Goal: Information Seeking & Learning: Learn about a topic

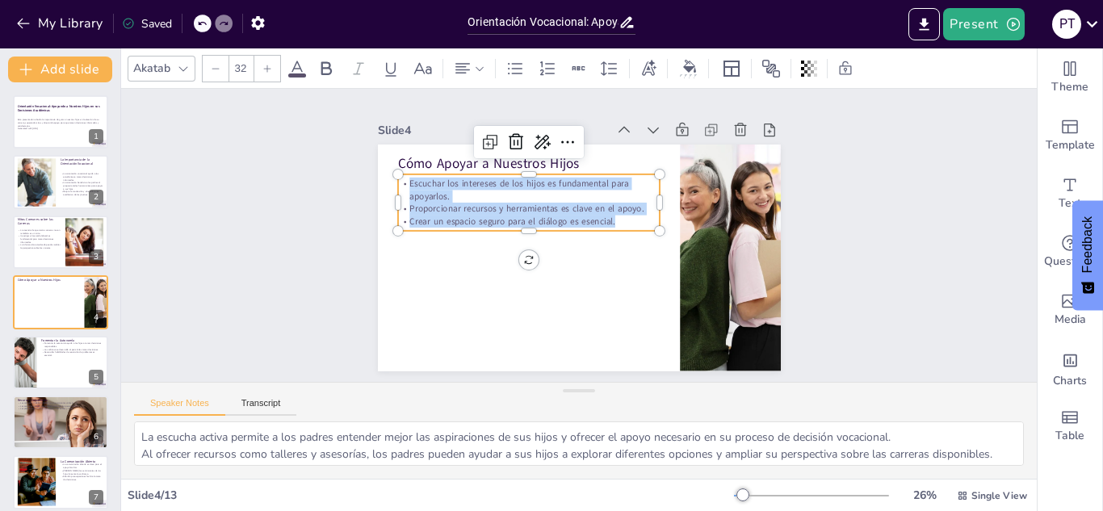
scroll to position [86, 0]
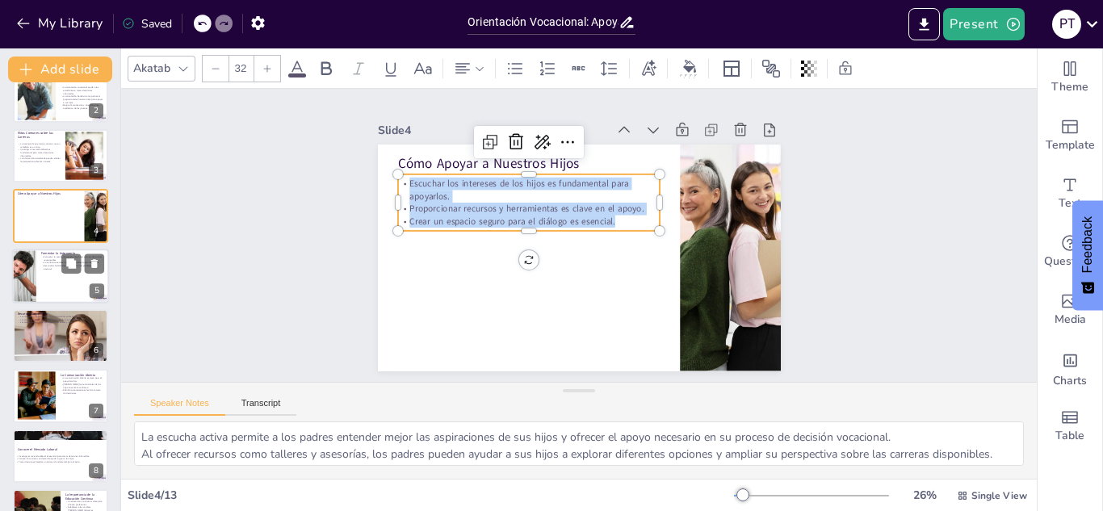
click at [47, 274] on div at bounding box center [60, 276] width 97 height 55
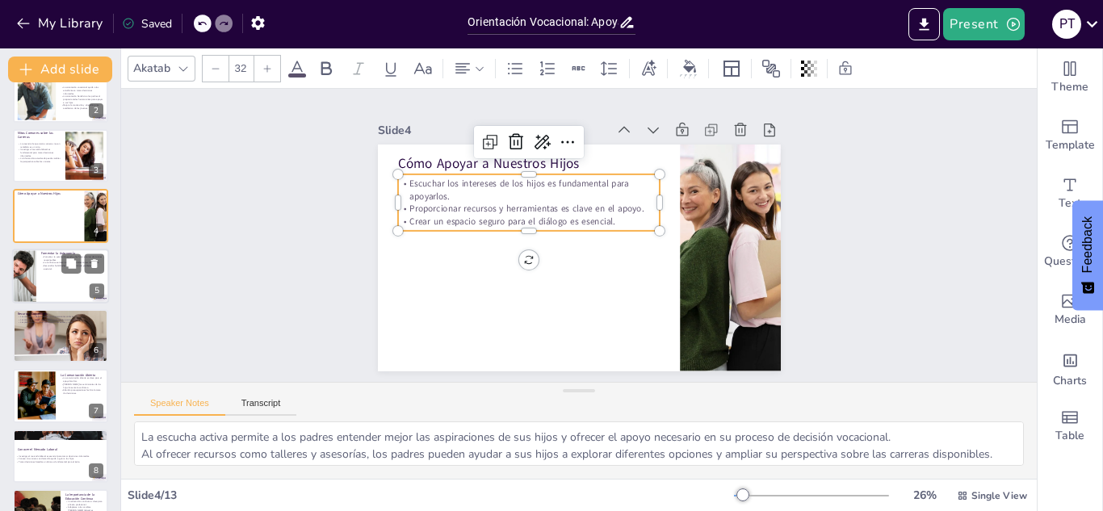
scroll to position [65, 0]
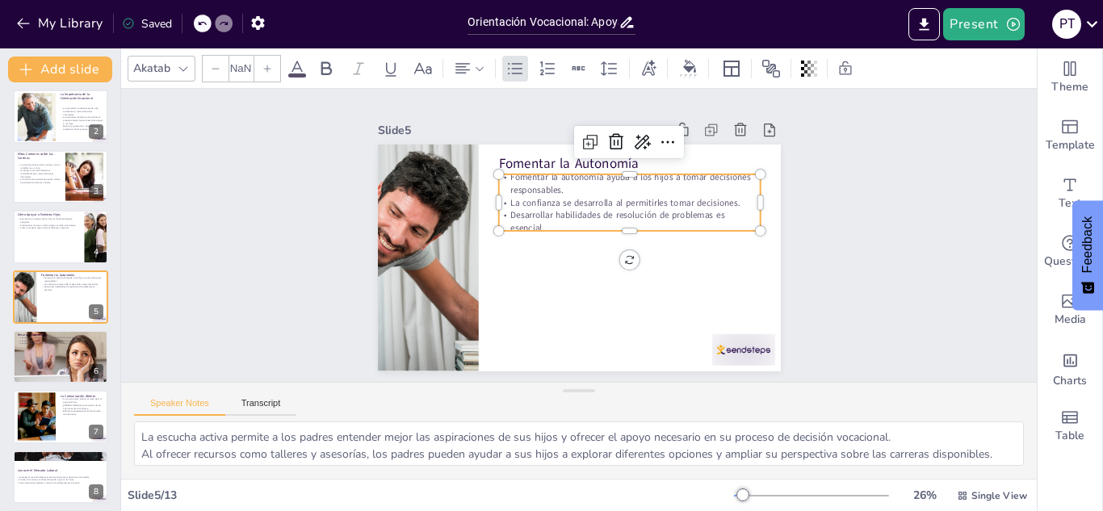
type input "32"
click at [567, 209] on p "Desarrollar habilidades de resolución de problemas es esencial." at bounding box center [629, 221] width 262 height 25
click at [555, 218] on p "Desarrollar habilidades de resolución de problemas es esencial." at bounding box center [629, 221] width 262 height 25
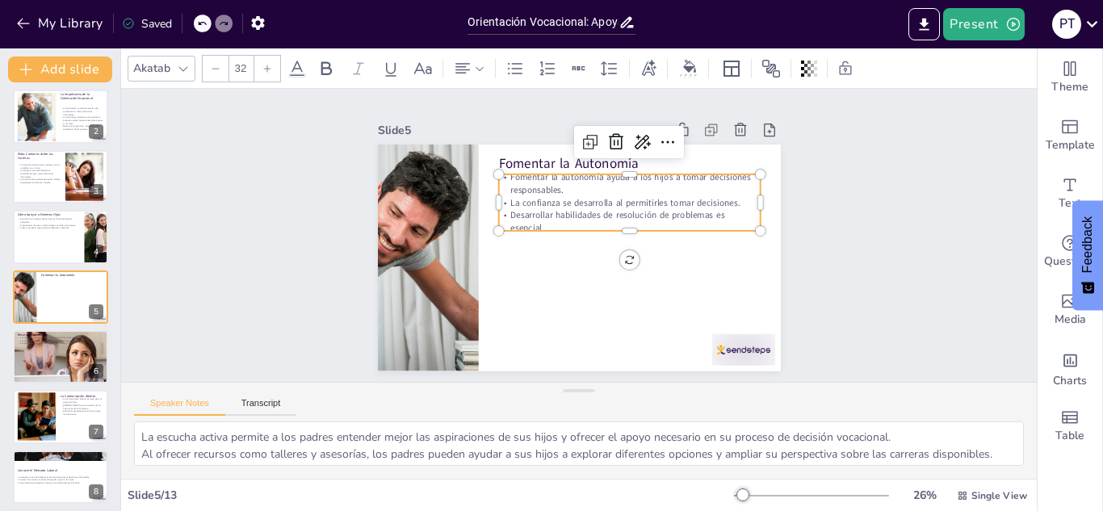
click at [559, 249] on div at bounding box center [579, 257] width 403 height 227
type input "32"
click at [555, 225] on div "Fomentar la Autonomía Fomentar la autonomía ayuda a los hijos a tomar decisione…" at bounding box center [579, 257] width 403 height 227
click at [555, 231] on div at bounding box center [629, 237] width 262 height 13
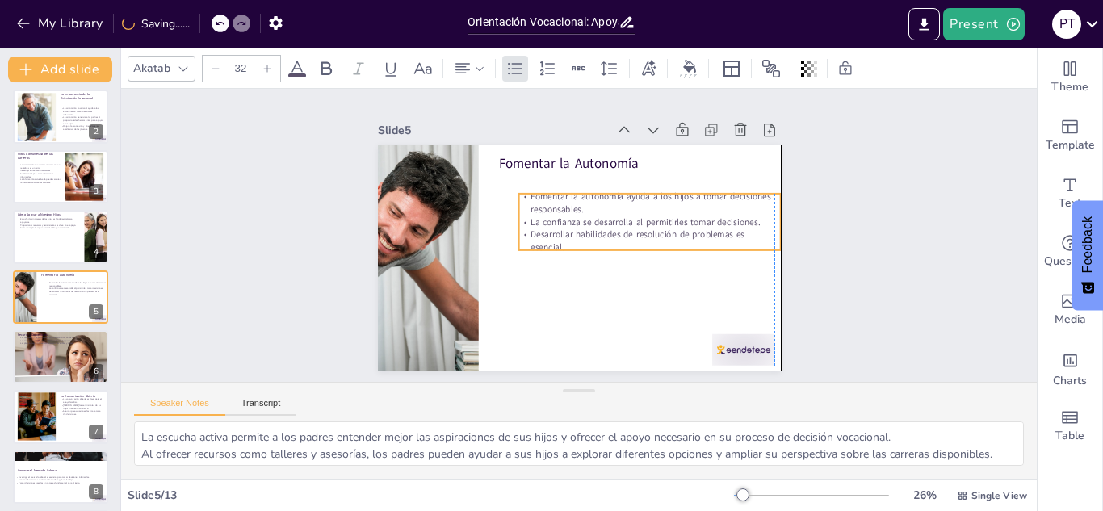
drag, startPoint x: 546, startPoint y: 219, endPoint x: 556, endPoint y: 221, distance: 10.0
click at [564, 239] on p "Desarrollar habilidades de resolución de problemas es esencial." at bounding box center [649, 240] width 262 height 25
click at [556, 216] on p "La confianza se desarrolla al permitirles tomar decisiones." at bounding box center [649, 222] width 262 height 13
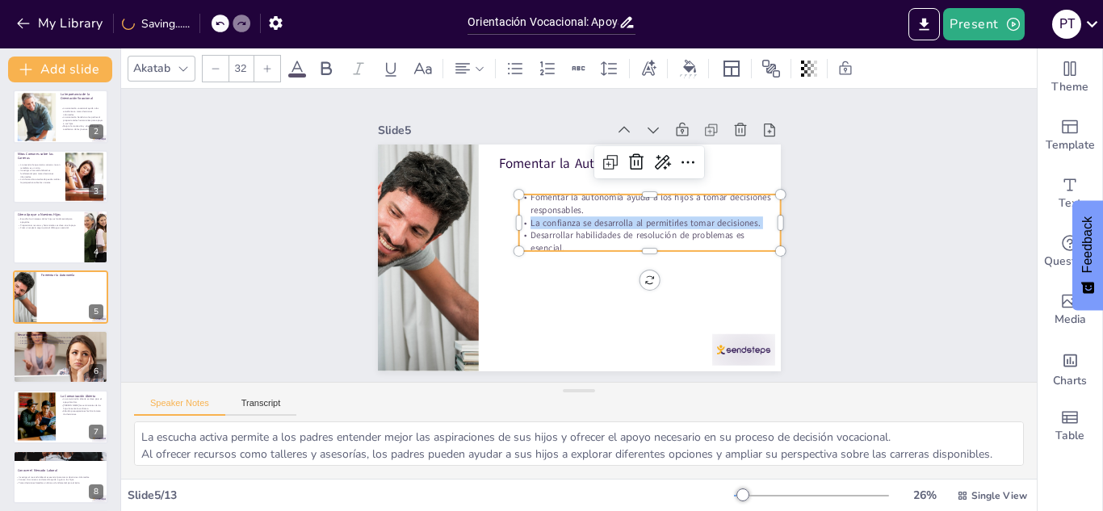
click at [556, 216] on p "La confianza se desarrolla al permitirles tomar decisiones." at bounding box center [649, 222] width 262 height 13
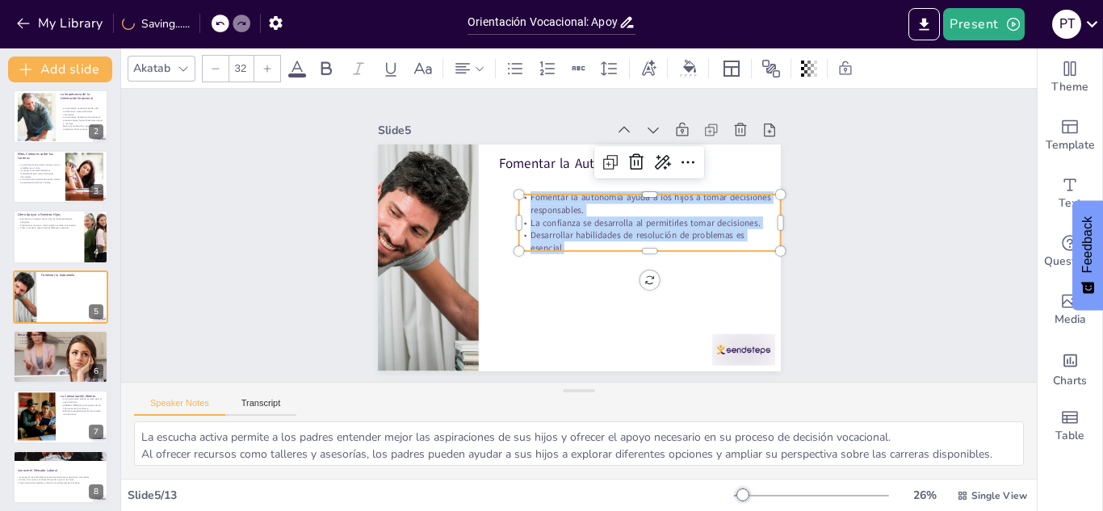
drag, startPoint x: 563, startPoint y: 237, endPoint x: 509, endPoint y: 195, distance: 68.5
click at [518, 195] on div "Fomentar la autonomía ayuda a los hijos a tomar decisiones responsables. La con…" at bounding box center [649, 222] width 262 height 63
copy div "Fomentar la autonomía ayuda a los hijos a tomar decisiones responsables. La con…"
click at [57, 358] on div at bounding box center [60, 356] width 97 height 65
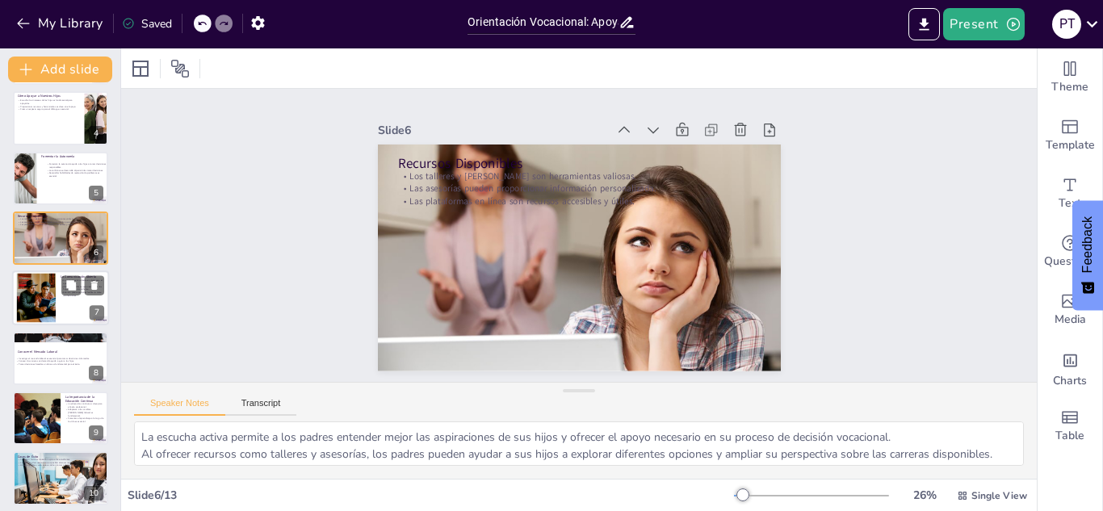
scroll to position [287, 0]
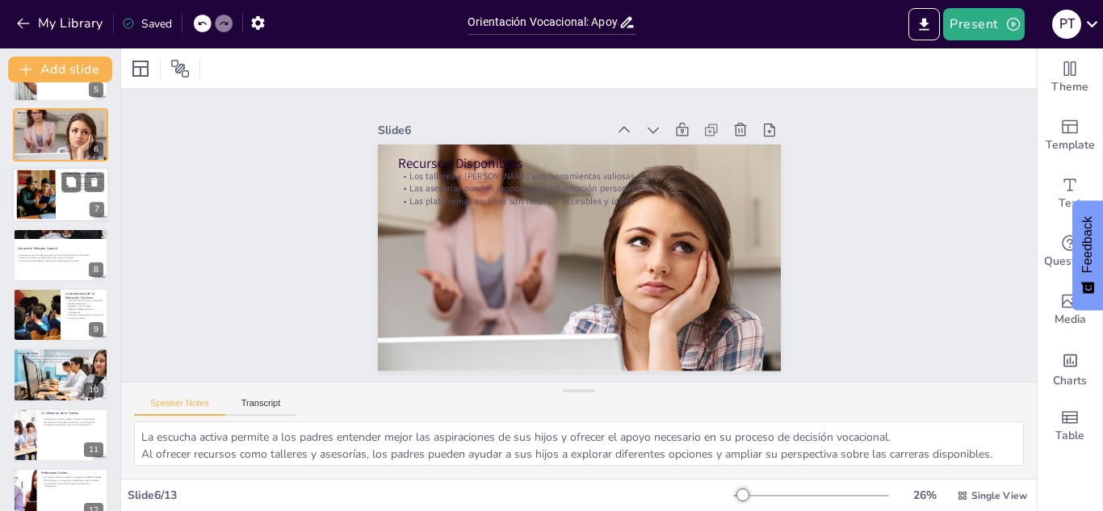
click at [38, 203] on div at bounding box center [37, 194] width 78 height 49
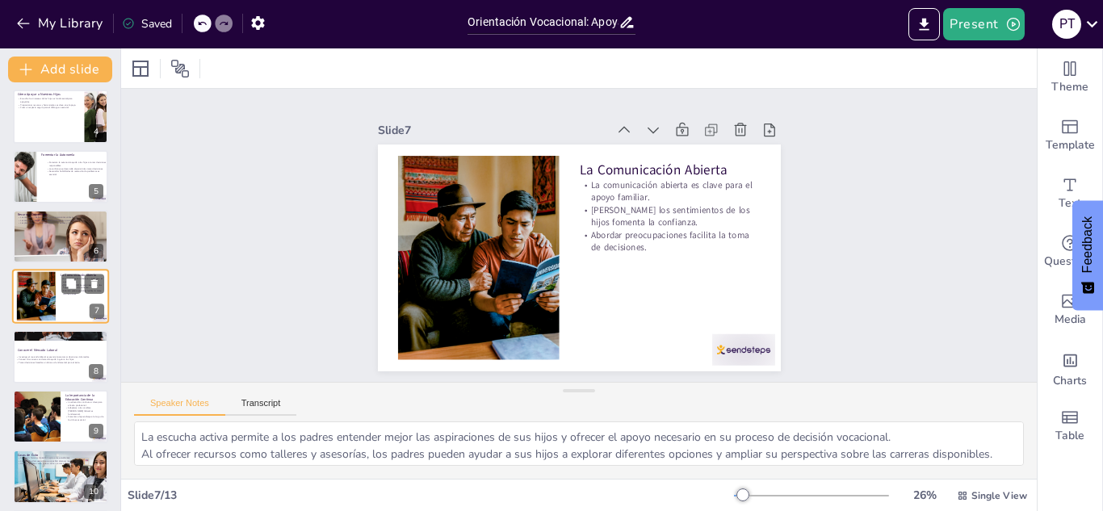
scroll to position [266, 0]
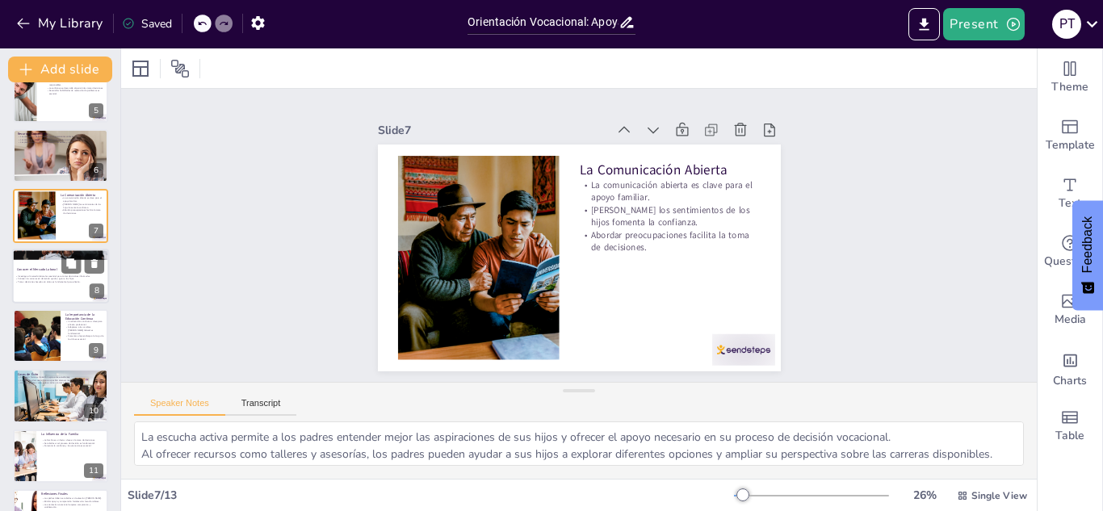
click at [47, 276] on p "Investigar el mercado laboral es esencial para tomar decisiones informadas." at bounding box center [58, 275] width 87 height 3
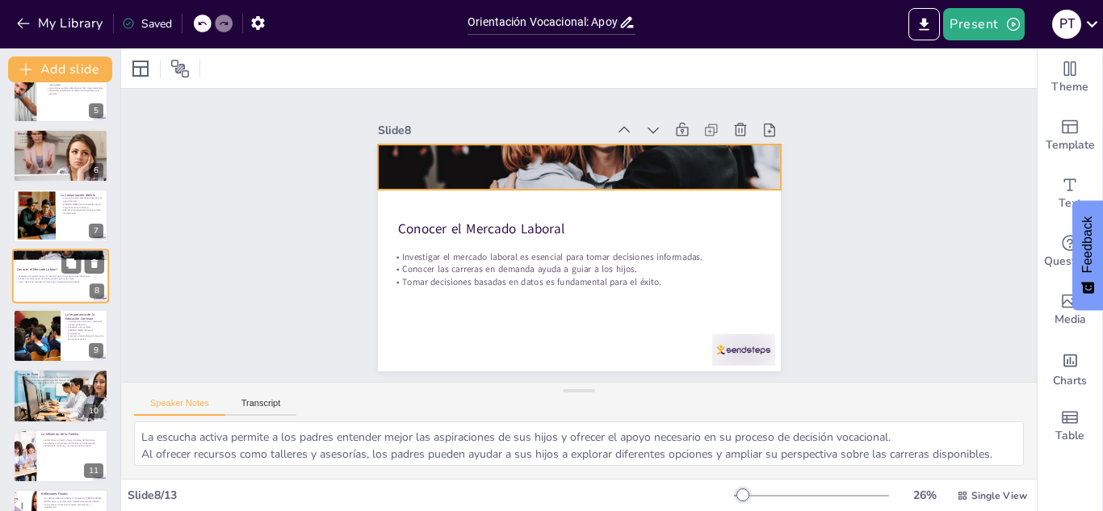
scroll to position [245, 0]
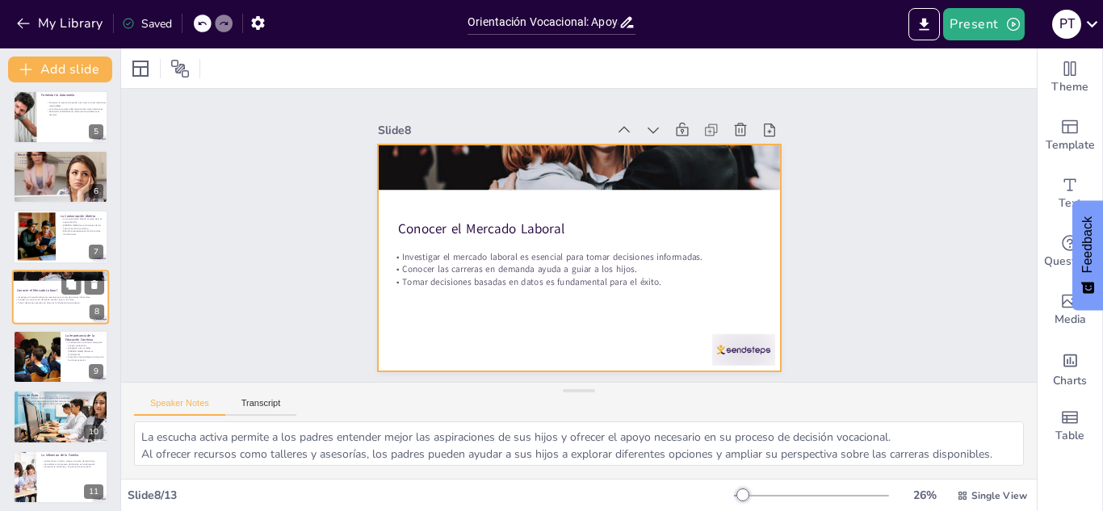
click at [61, 309] on div at bounding box center [60, 297] width 97 height 55
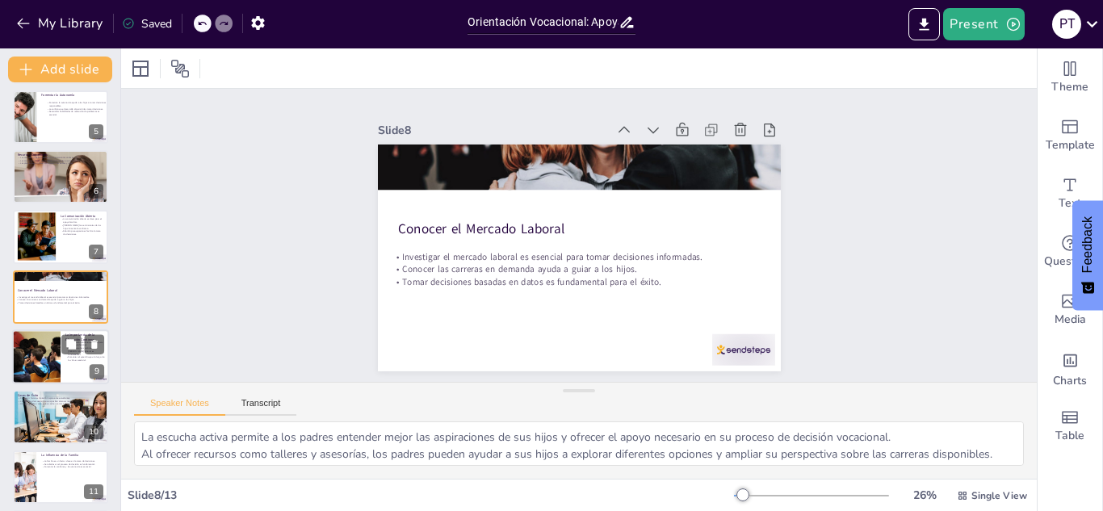
click at [61, 358] on div at bounding box center [60, 356] width 97 height 55
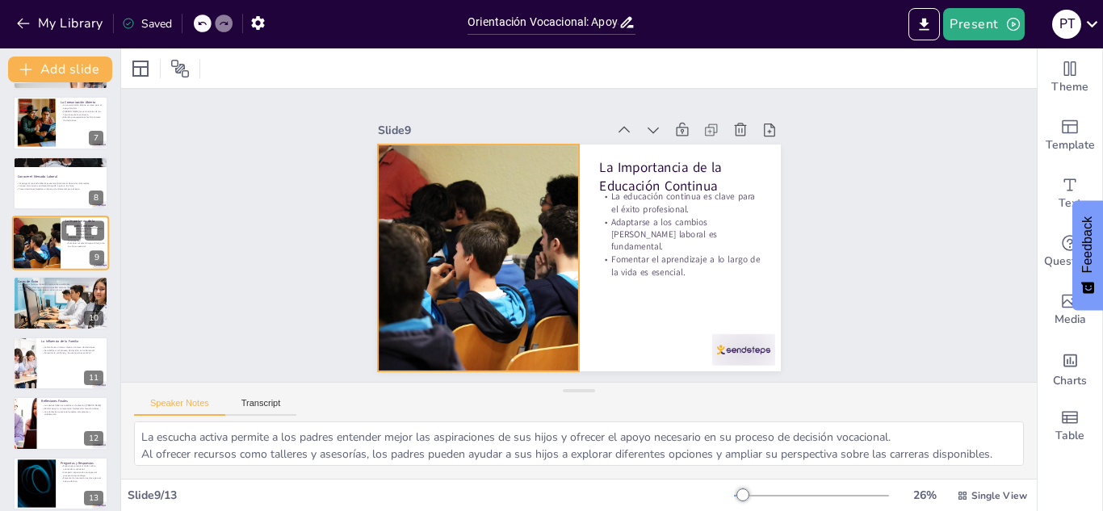
scroll to position [371, 0]
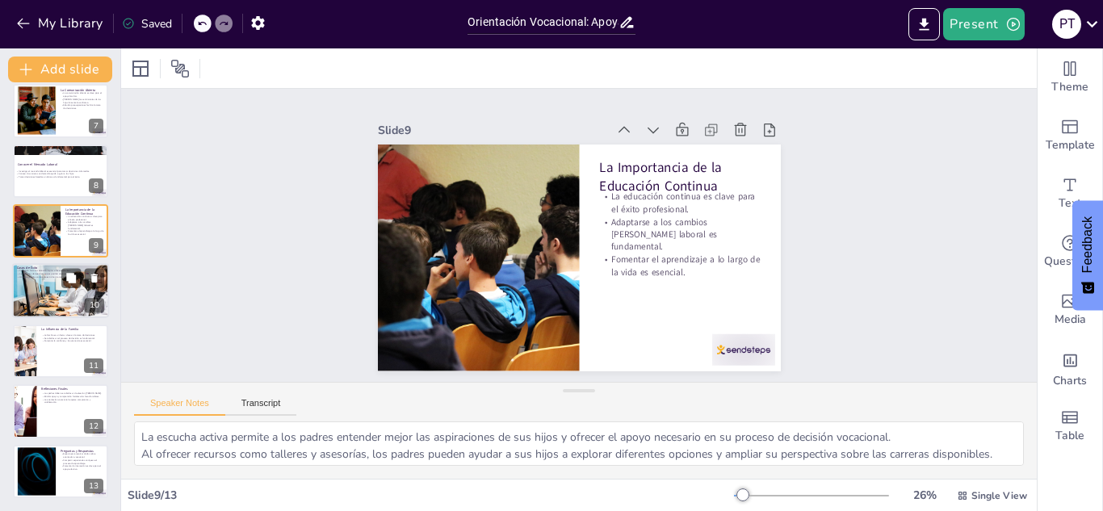
click at [36, 274] on p "Las historias demuestran que es posible alcanzar metas." at bounding box center [60, 274] width 87 height 3
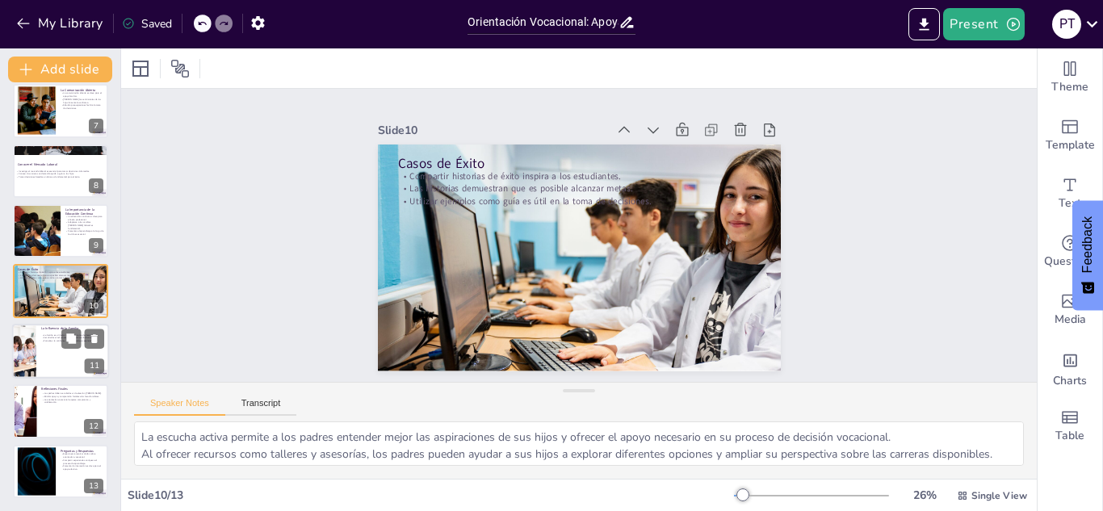
click at [53, 365] on div at bounding box center [60, 351] width 97 height 55
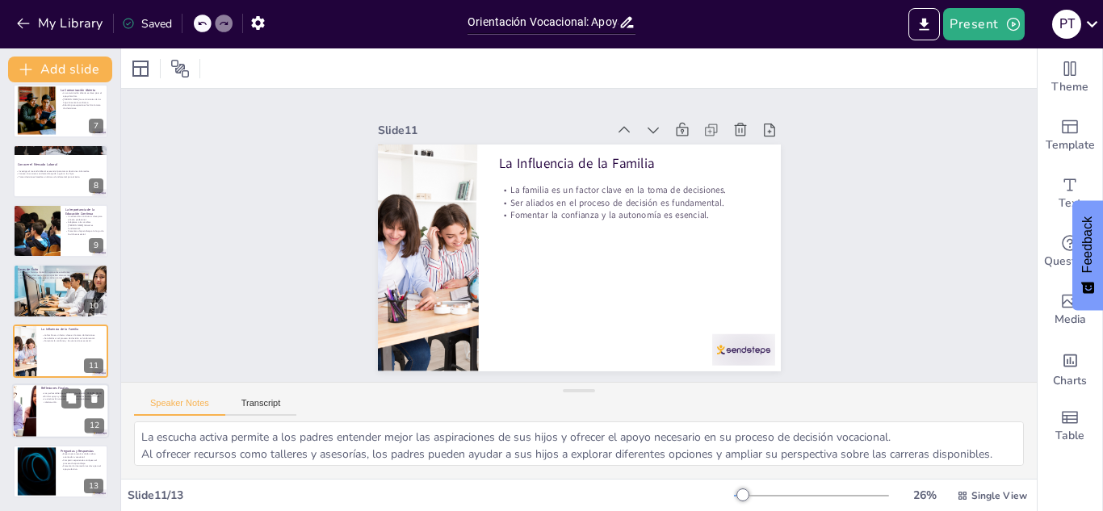
click at [47, 412] on div at bounding box center [60, 410] width 97 height 55
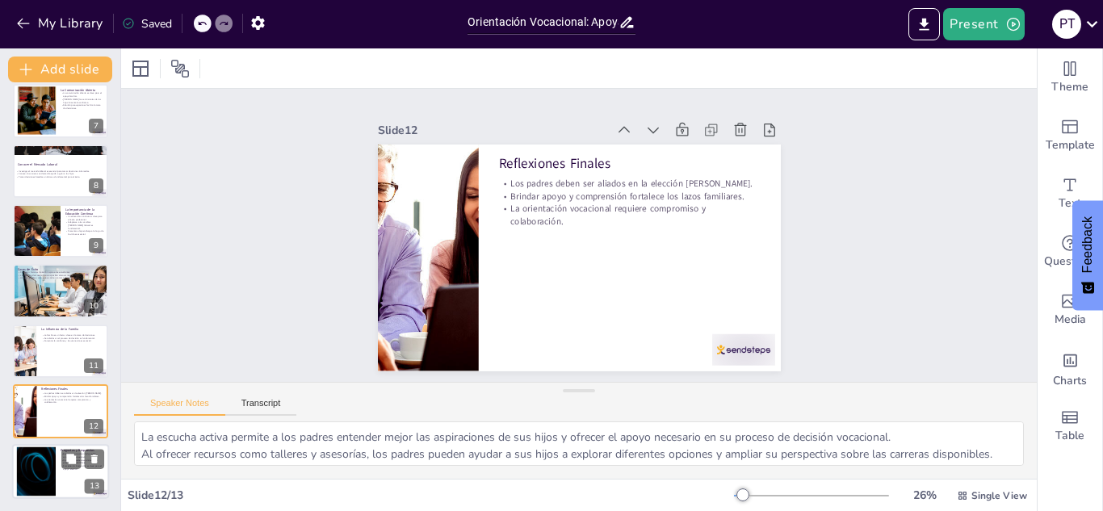
click at [29, 472] on div at bounding box center [36, 470] width 87 height 49
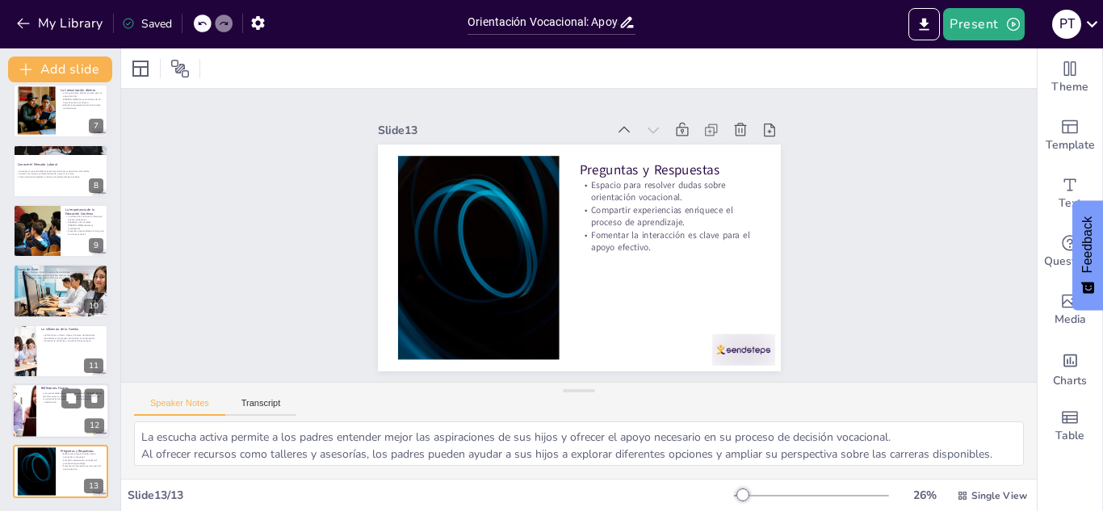
click at [41, 394] on p "Los padres deben ser aliados en la elección [PERSON_NAME]." at bounding box center [72, 392] width 63 height 3
